Goal: Transaction & Acquisition: Book appointment/travel/reservation

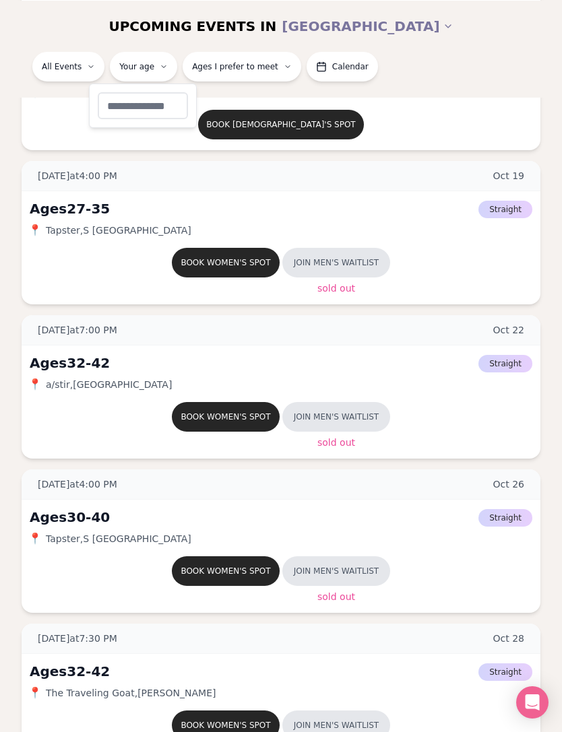
scroll to position [730, 0]
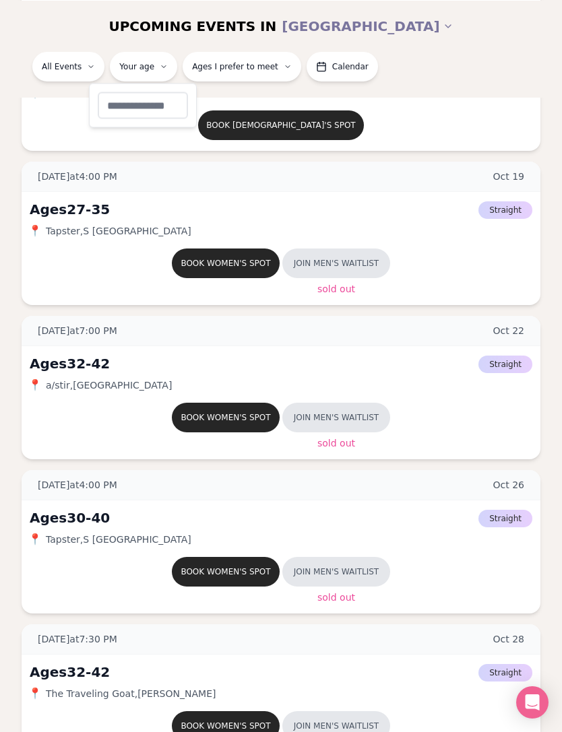
type input "**"
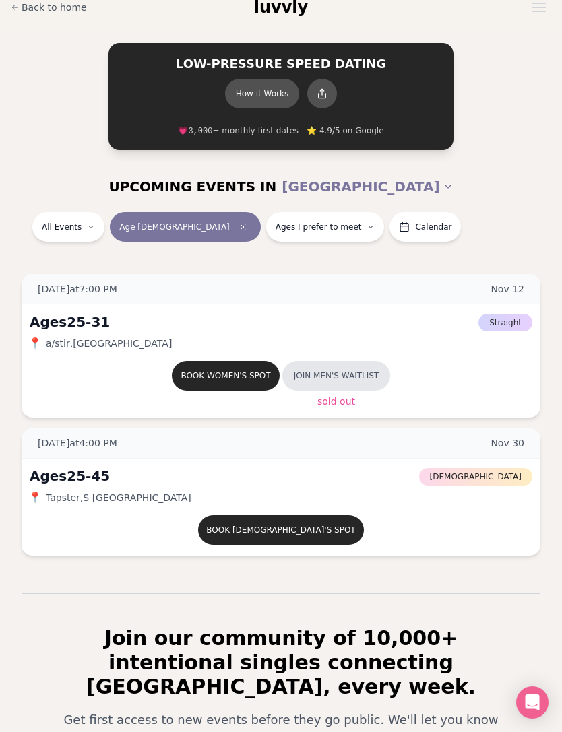
scroll to position [18, 0]
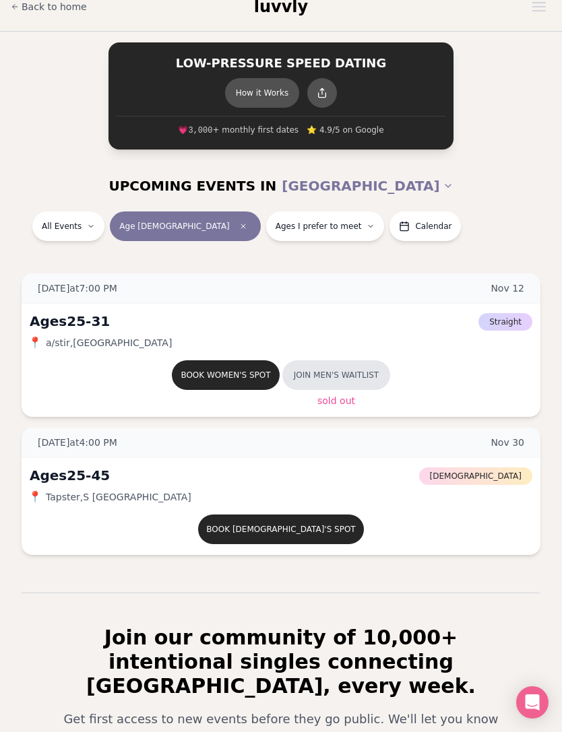
click at [276, 222] on span "Ages I prefer to meet" at bounding box center [319, 226] width 86 height 11
click at [466, 212] on div "All Events Age [DEMOGRAPHIC_DATA] Ages I prefer to meet Calendar" at bounding box center [281, 229] width 540 height 35
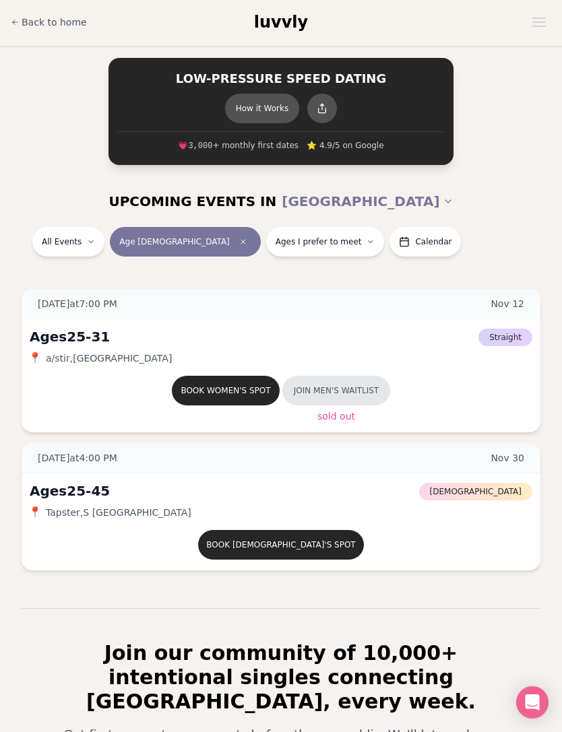
scroll to position [0, 0]
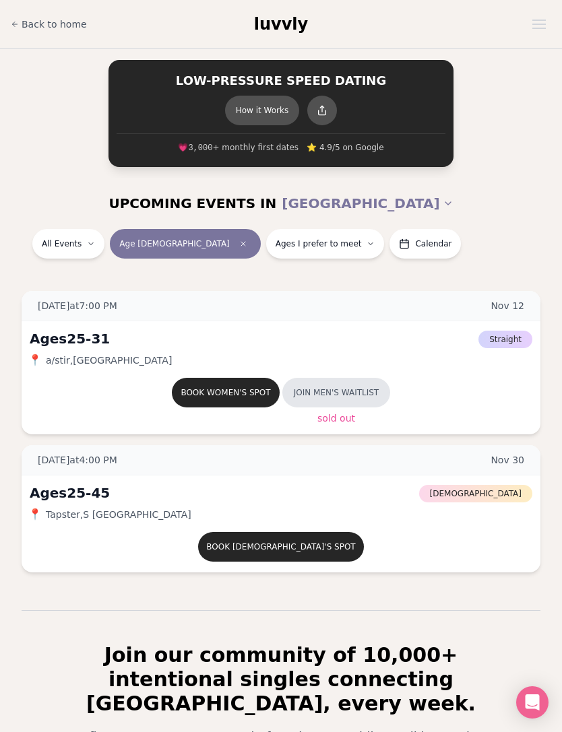
click at [56, 25] on span "Back to home" at bounding box center [54, 24] width 65 height 13
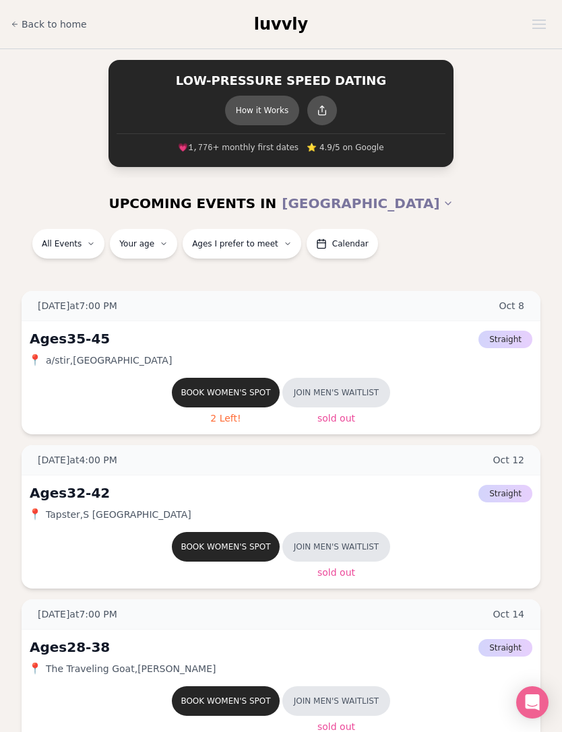
click at [104, 393] on div "Book women's spot 2 Left! Join men's waitlist Sold Out" at bounding box center [281, 402] width 503 height 49
click at [102, 375] on div "Ages 35-45 Straight 📍 a/stir , Cap Hill Book women's spot 2 Left! Join men's wa…" at bounding box center [281, 377] width 519 height 113
click at [192, 405] on button "Book women's spot" at bounding box center [226, 393] width 108 height 30
